Goal: Information Seeking & Learning: Find specific fact

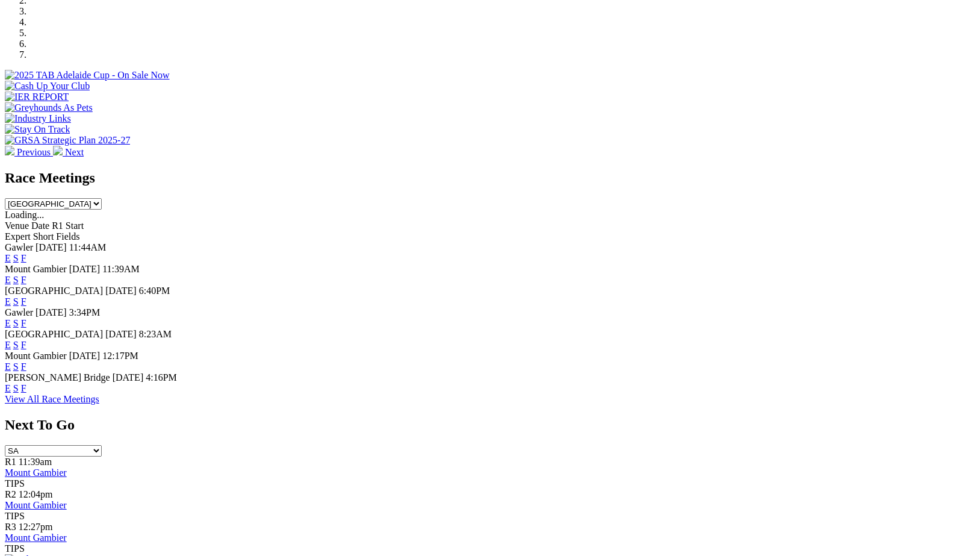
scroll to position [397, 0]
click at [26, 392] on link "F" at bounding box center [23, 387] width 5 height 10
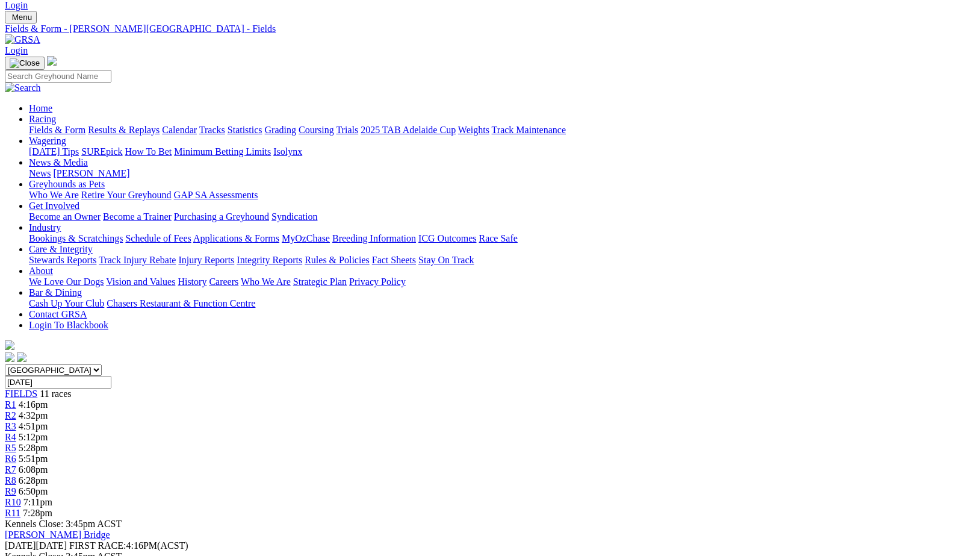
scroll to position [26, 0]
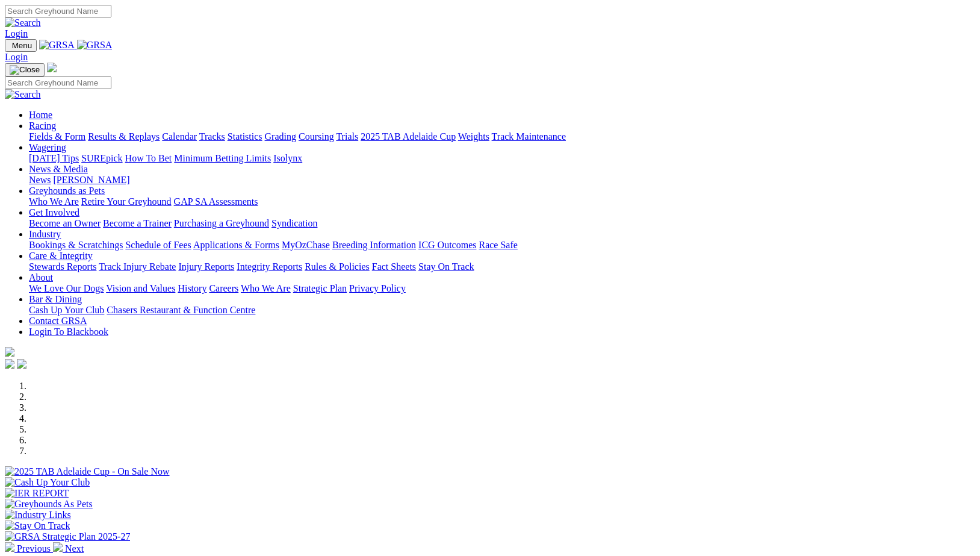
scroll to position [397, 0]
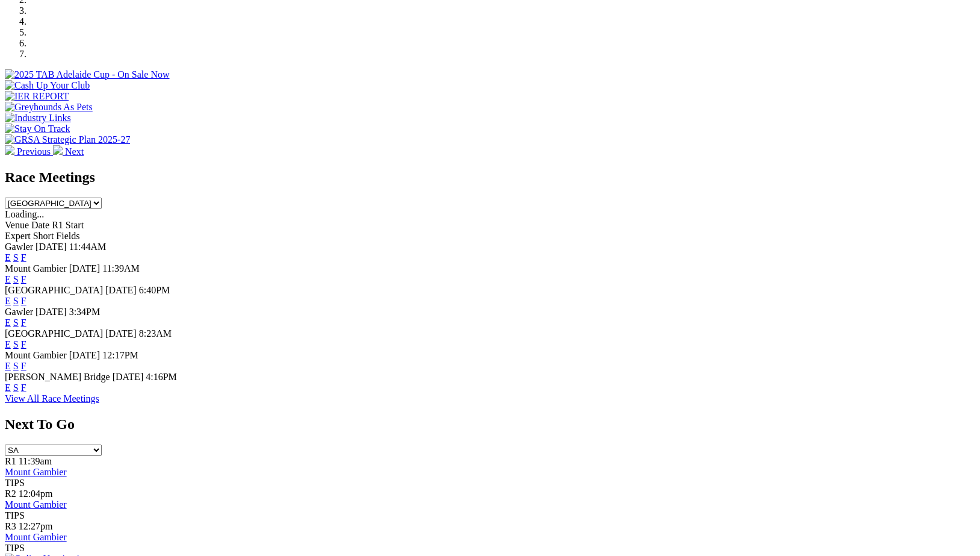
click at [26, 274] on link "F" at bounding box center [23, 279] width 5 height 10
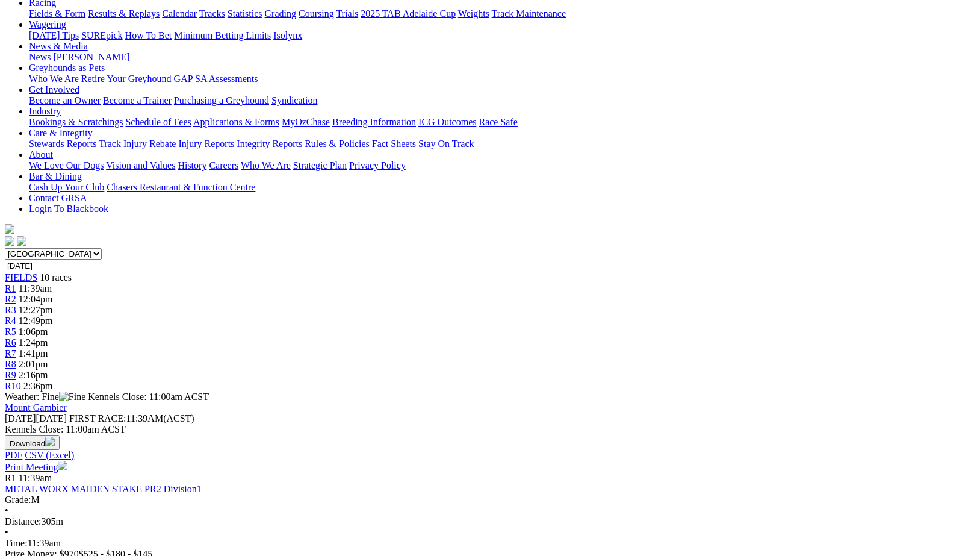
scroll to position [143, 0]
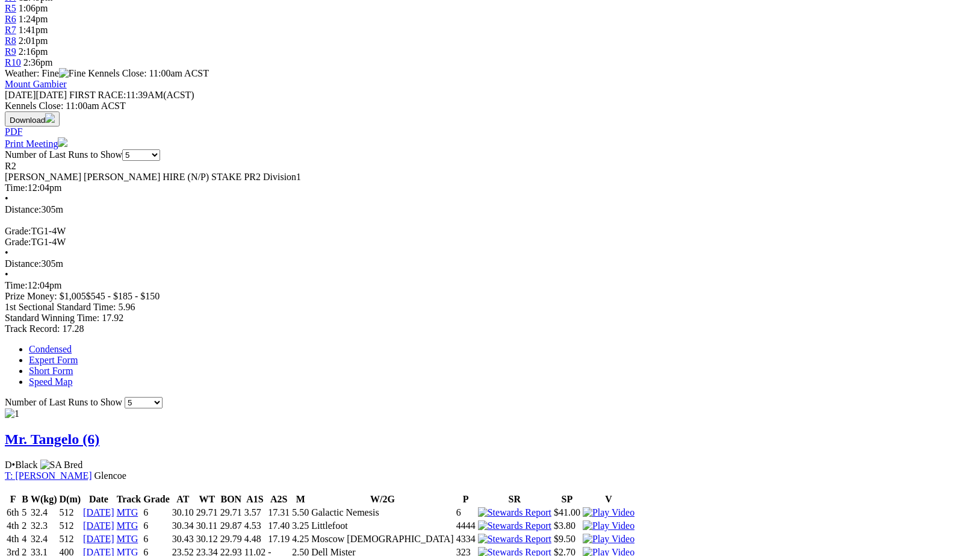
scroll to position [466, 0]
drag, startPoint x: 627, startPoint y: 42, endPoint x: 604, endPoint y: 55, distance: 26.4
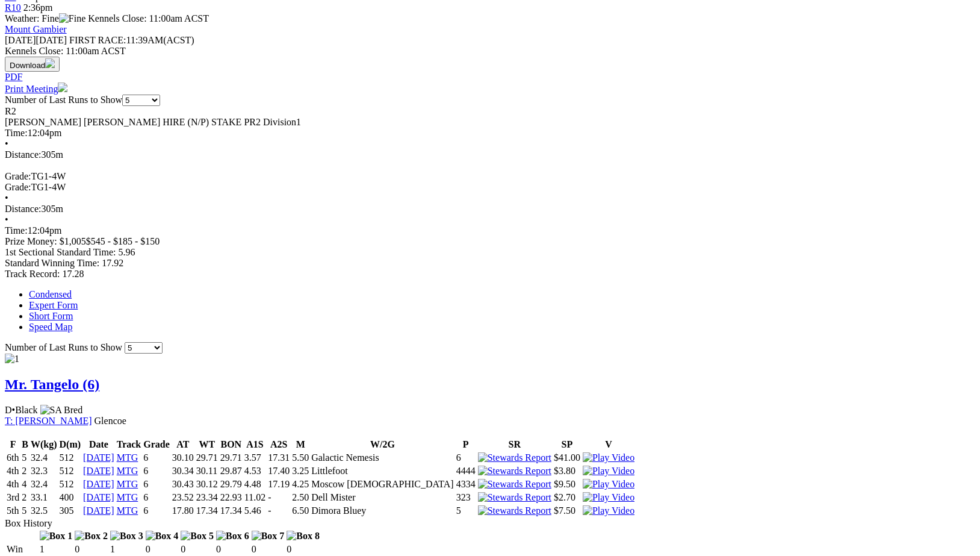
scroll to position [524, 0]
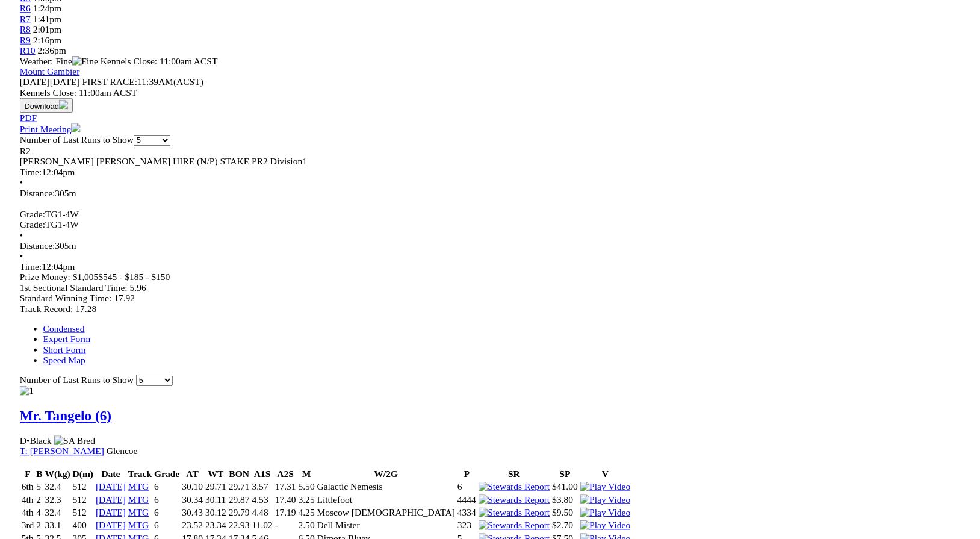
scroll to position [474, 0]
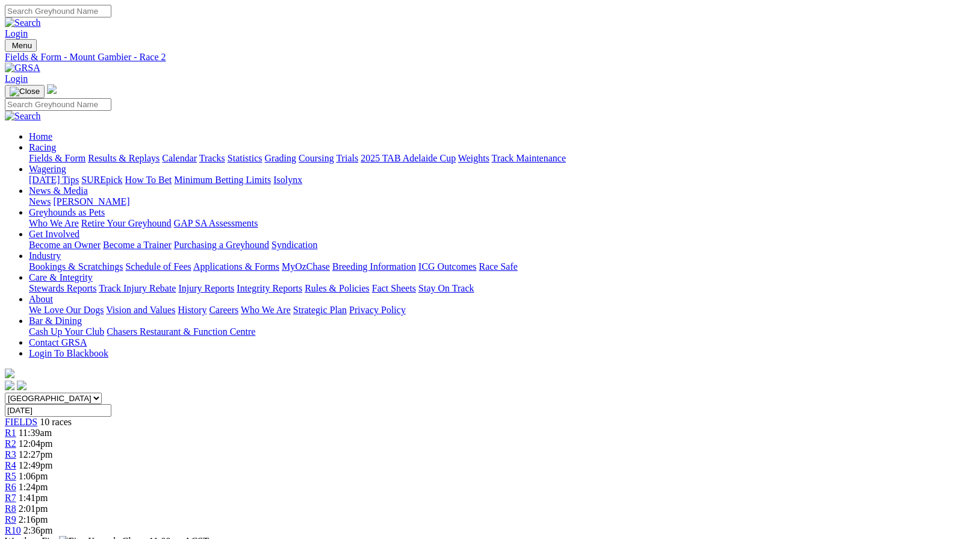
scroll to position [0, 0]
click at [66, 153] on link "Fields & Form" at bounding box center [57, 158] width 57 height 10
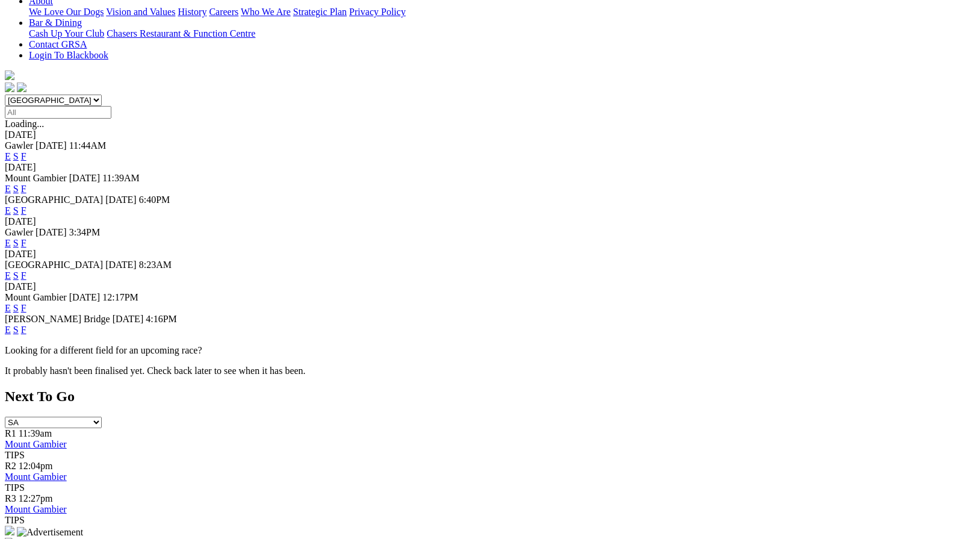
scroll to position [302, 0]
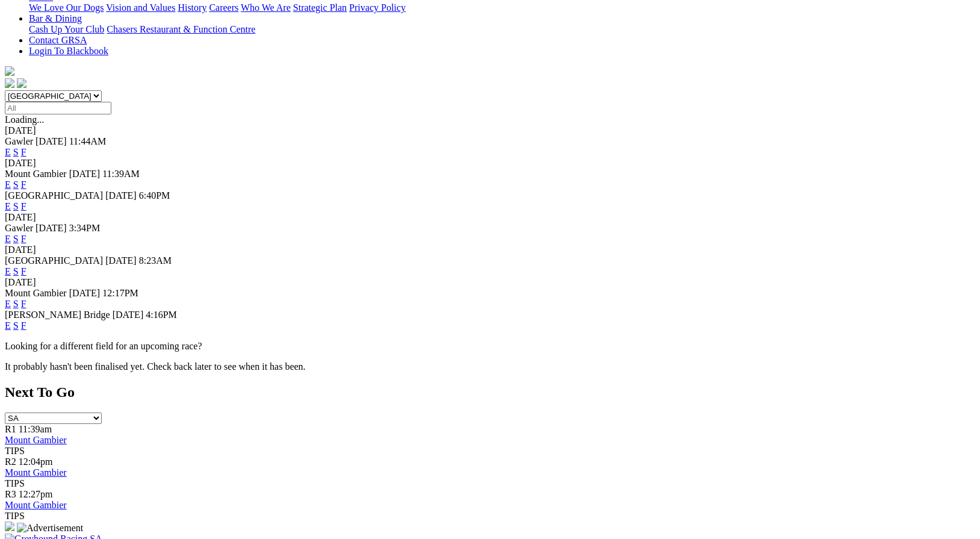
click at [26, 234] on link "F" at bounding box center [23, 239] width 5 height 10
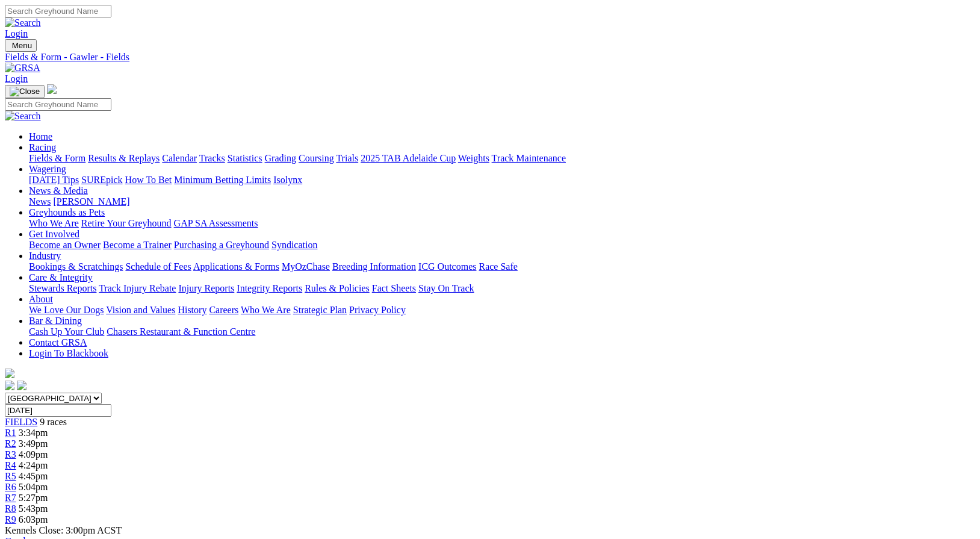
click at [93, 272] on link "Care & Integrity" at bounding box center [61, 277] width 64 height 10
click at [142, 153] on link "Results & Replays" at bounding box center [124, 158] width 72 height 10
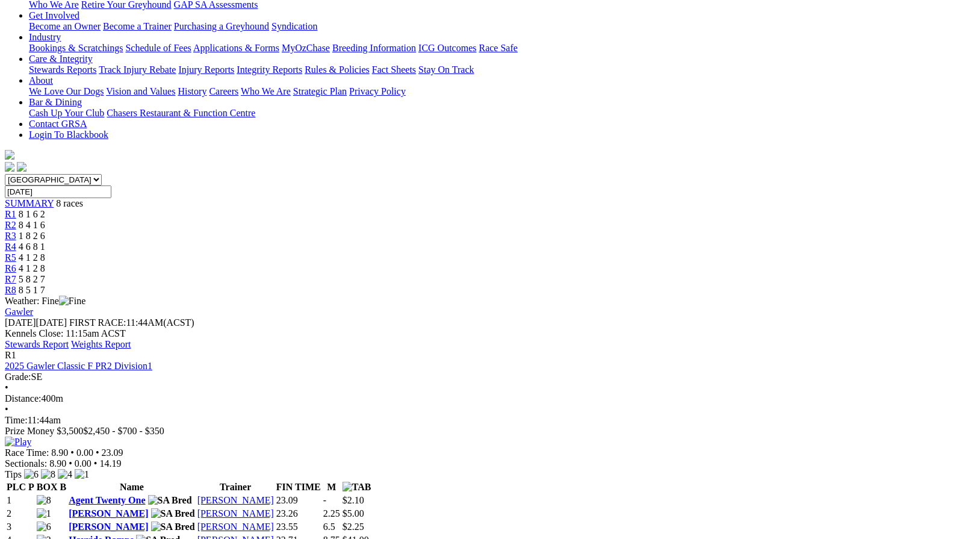
scroll to position [226, 0]
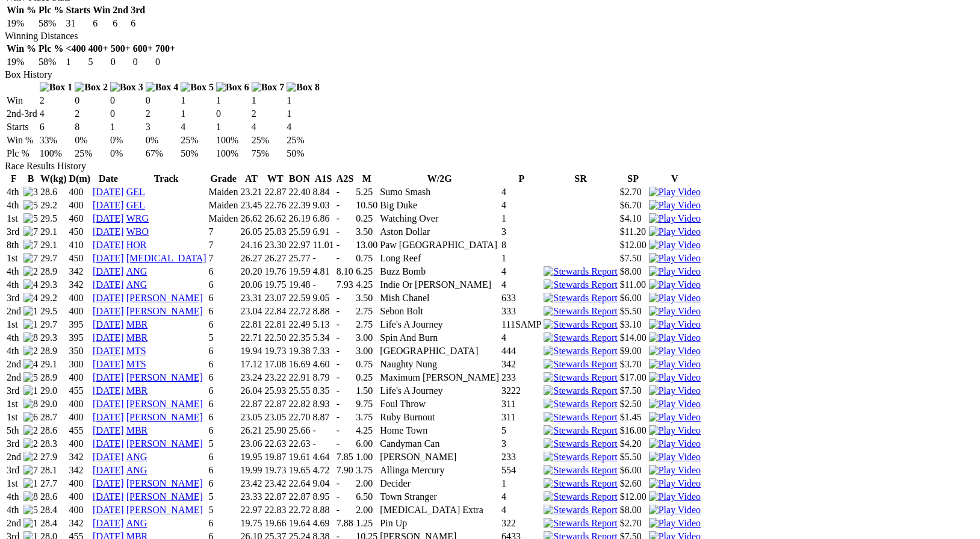
scroll to position [720, 0]
